Goal: Use online tool/utility

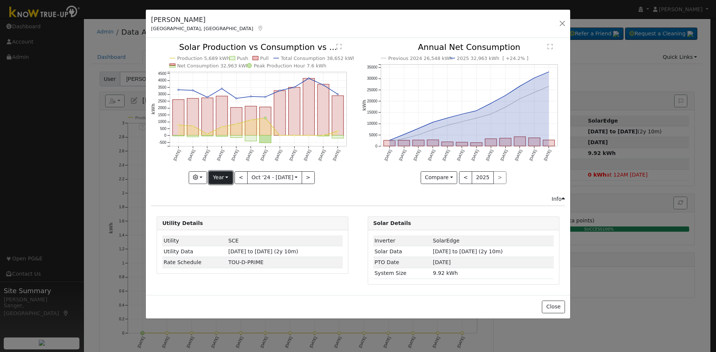
click at [225, 178] on button "Year" at bounding box center [221, 177] width 24 height 13
click at [223, 237] on link "Custom" at bounding box center [235, 235] width 52 height 10
select select "9"
click at [271, 175] on input "[DATE]" at bounding box center [277, 178] width 24 height 12
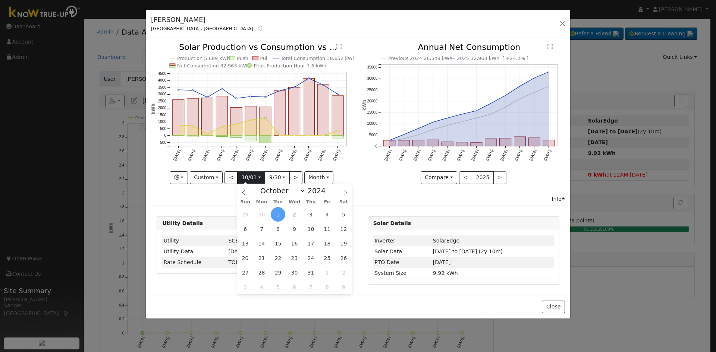
click at [246, 178] on input "[DATE]" at bounding box center [250, 178] width 27 height 12
click at [327, 193] on span at bounding box center [329, 193] width 5 height 4
click at [327, 188] on span at bounding box center [329, 189] width 5 height 4
type input "2024"
click at [309, 214] on span "3" at bounding box center [310, 214] width 15 height 15
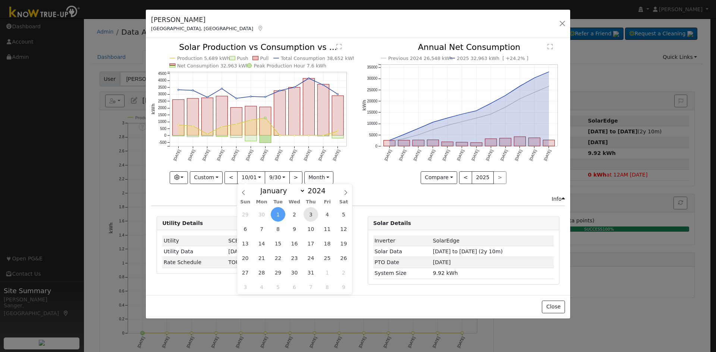
type input "[DATE]"
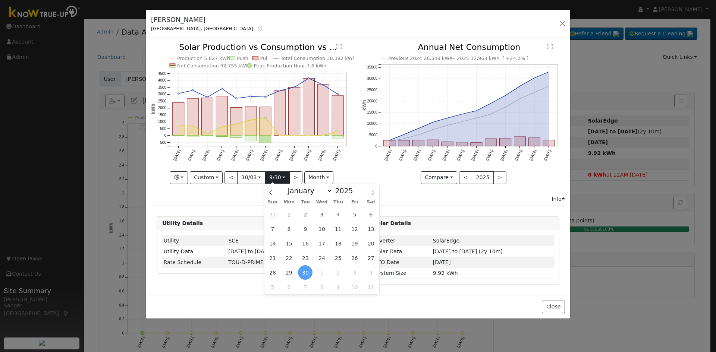
click at [278, 177] on input "[DATE]" at bounding box center [277, 178] width 24 height 12
click at [310, 193] on select "January February March April May June July August September October November De…" at bounding box center [308, 190] width 49 height 9
select select "9"
click at [290, 186] on select "January February March April May June July August September October November De…" at bounding box center [308, 190] width 49 height 9
click at [338, 214] on span "2" at bounding box center [338, 214] width 15 height 15
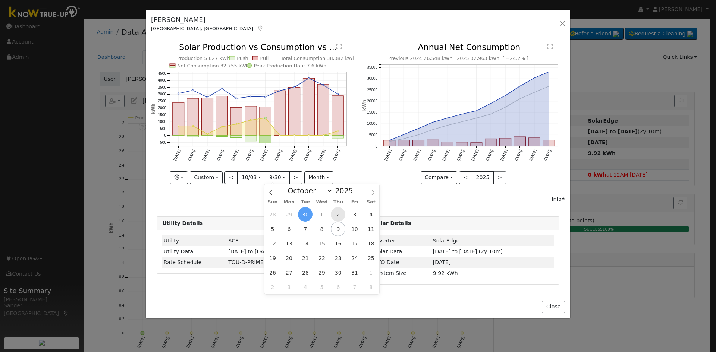
type input "[DATE]"
